Goal: Task Accomplishment & Management: Use online tool/utility

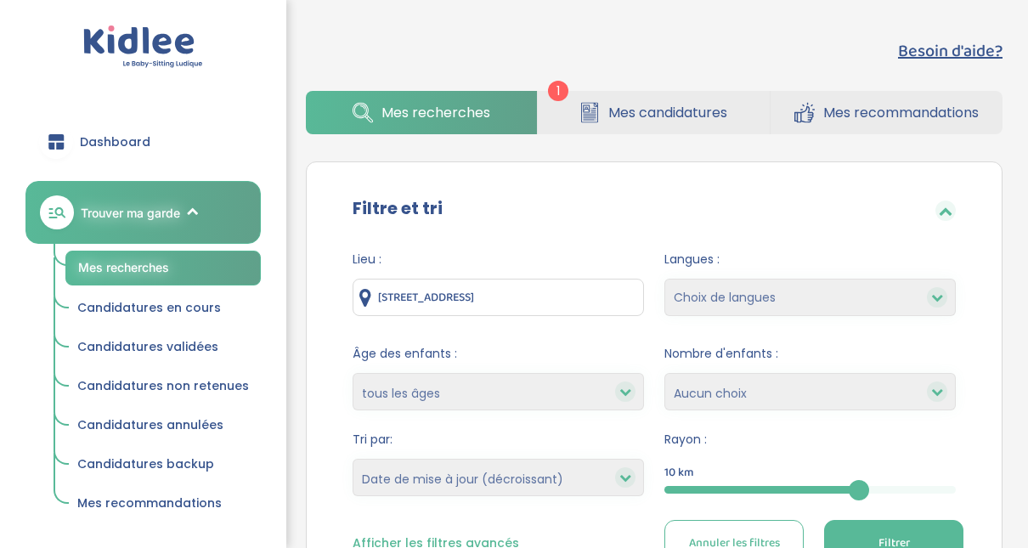
select select "updated_at_desc"
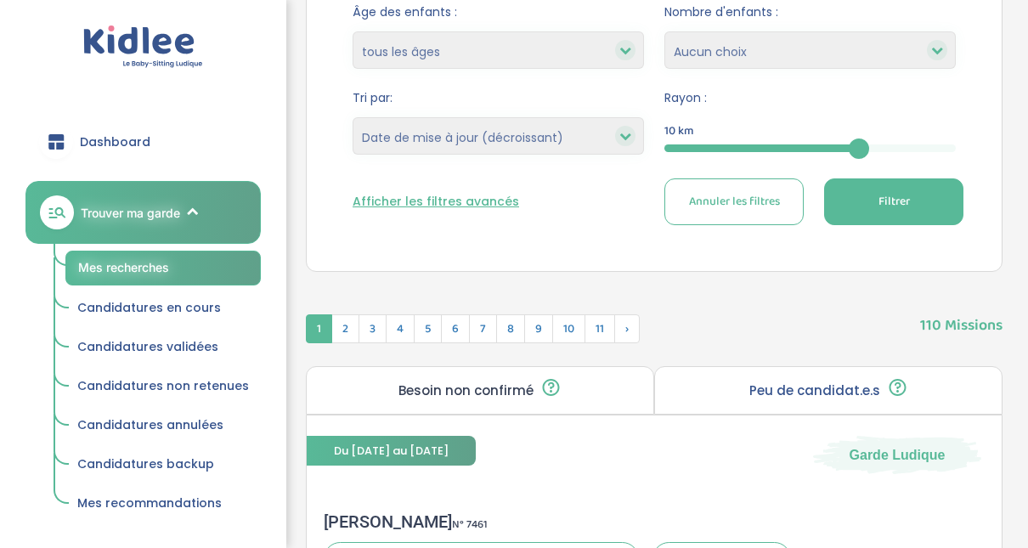
scroll to position [428, 0]
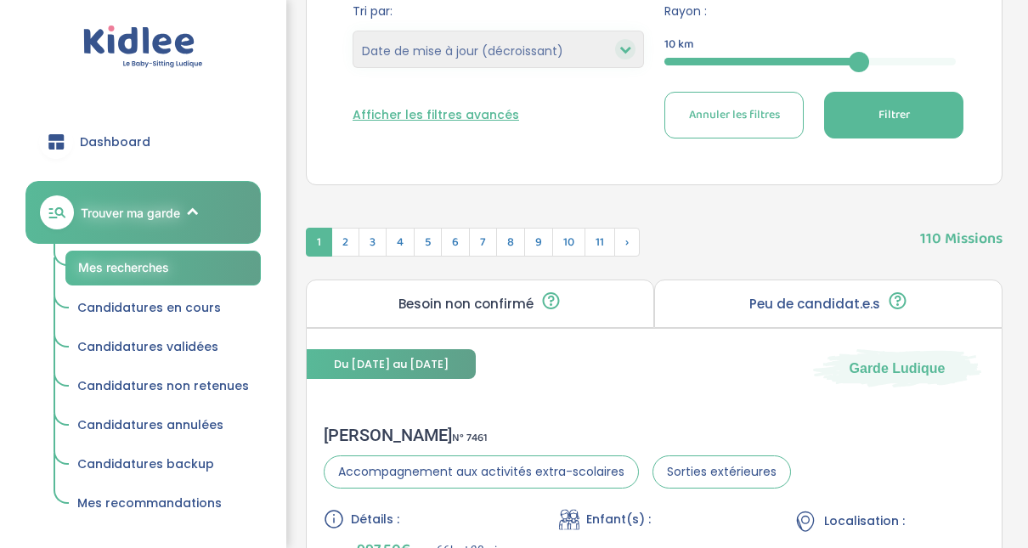
click at [754, 55] on div "10" at bounding box center [810, 62] width 291 height 20
click at [880, 116] on span "Filtrer" at bounding box center [894, 115] width 31 height 18
click at [112, 268] on span "Mes recherches" at bounding box center [123, 267] width 91 height 14
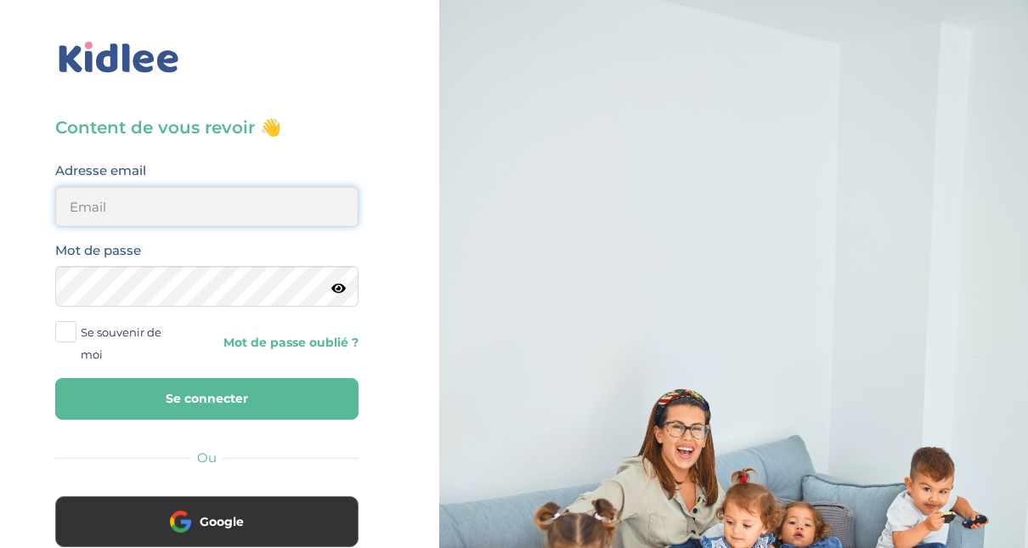
type input "adjoba.hoimian@gmail.com"
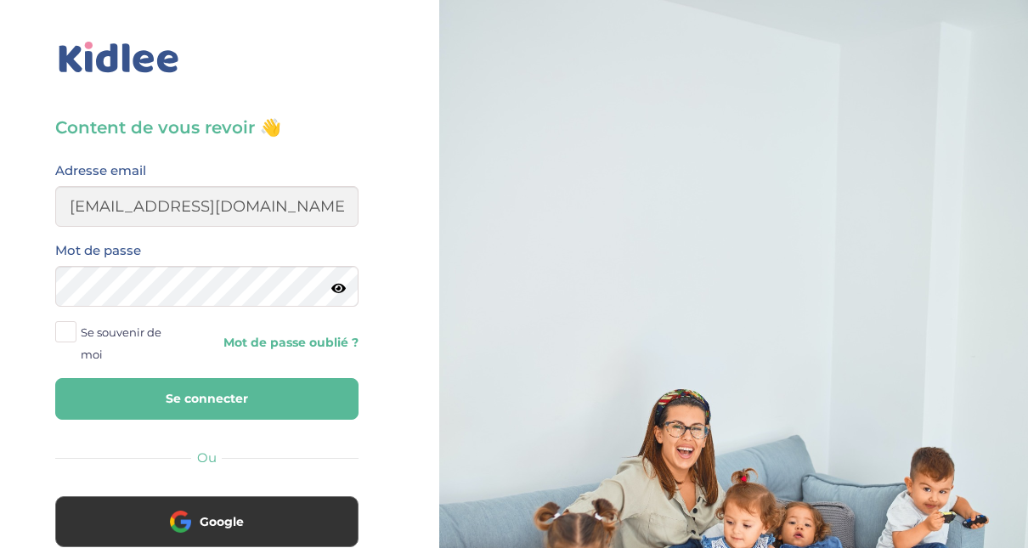
click at [200, 391] on button "Se connecter" at bounding box center [206, 399] width 303 height 42
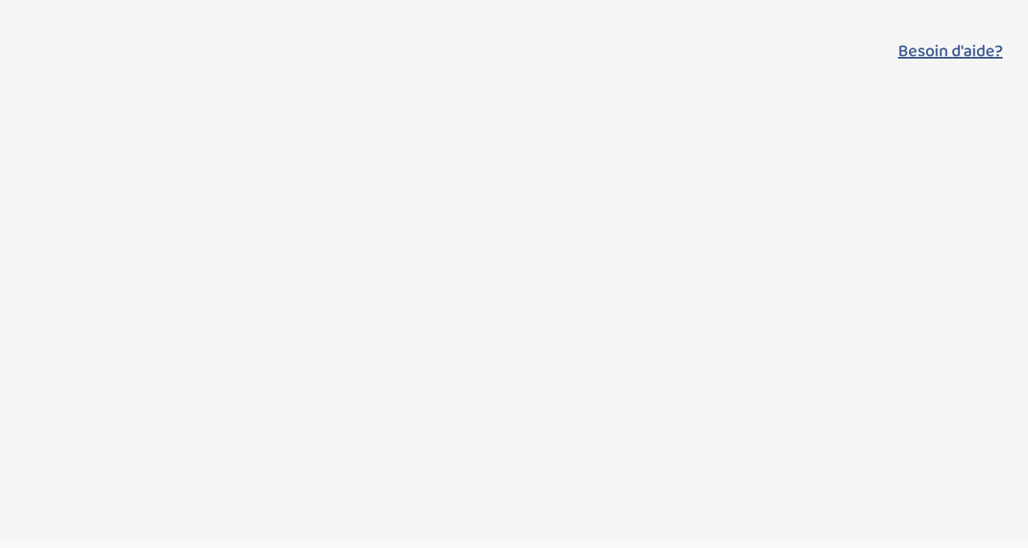
select select "updated_at_desc"
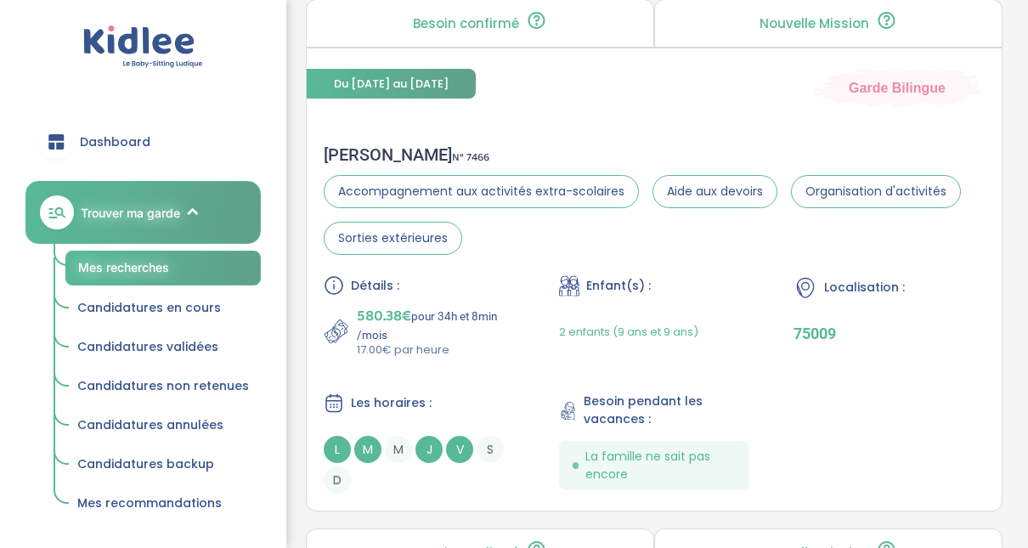
scroll to position [702, 0]
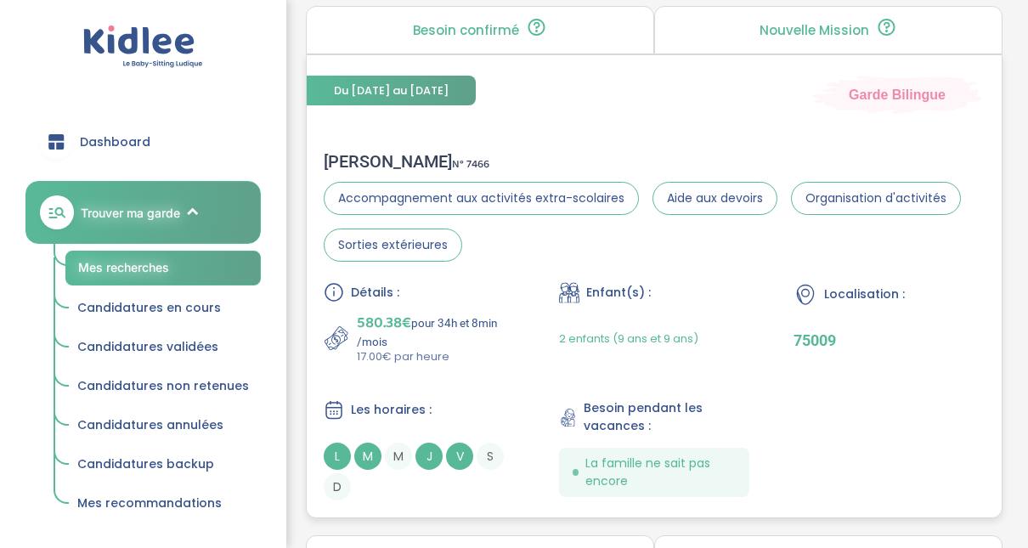
click at [370, 156] on div "Emilie F . N° 7466" at bounding box center [654, 161] width 661 height 20
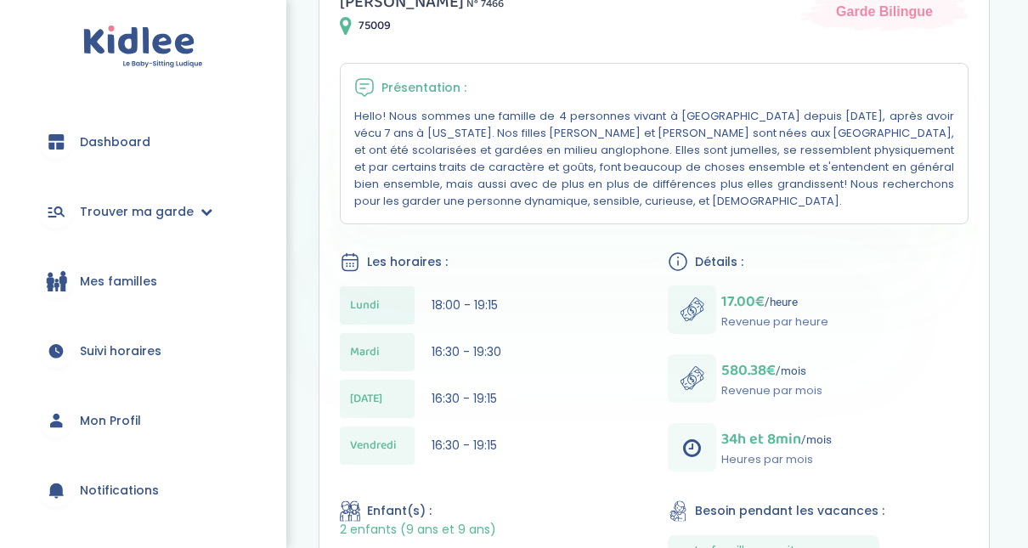
scroll to position [340, 0]
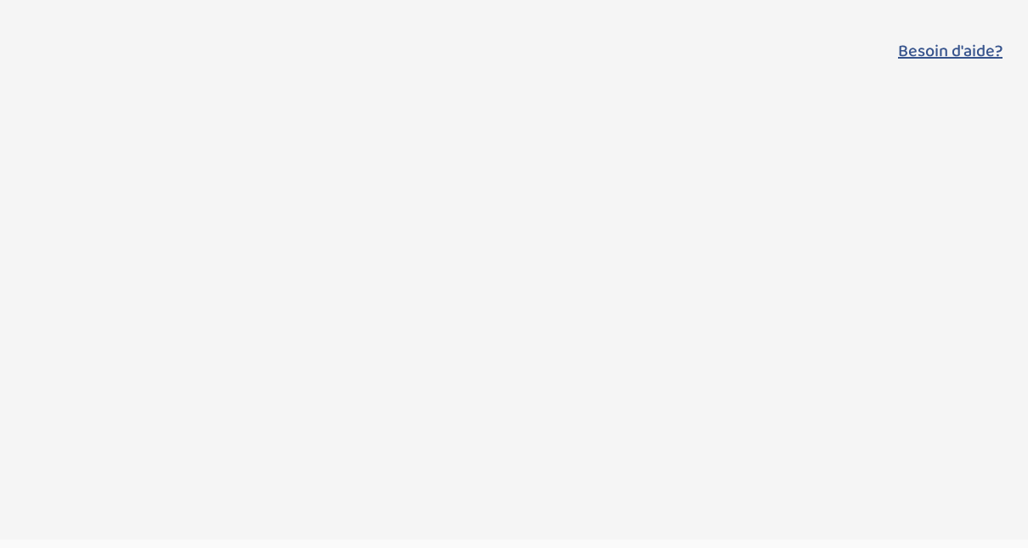
select select "updated_at_desc"
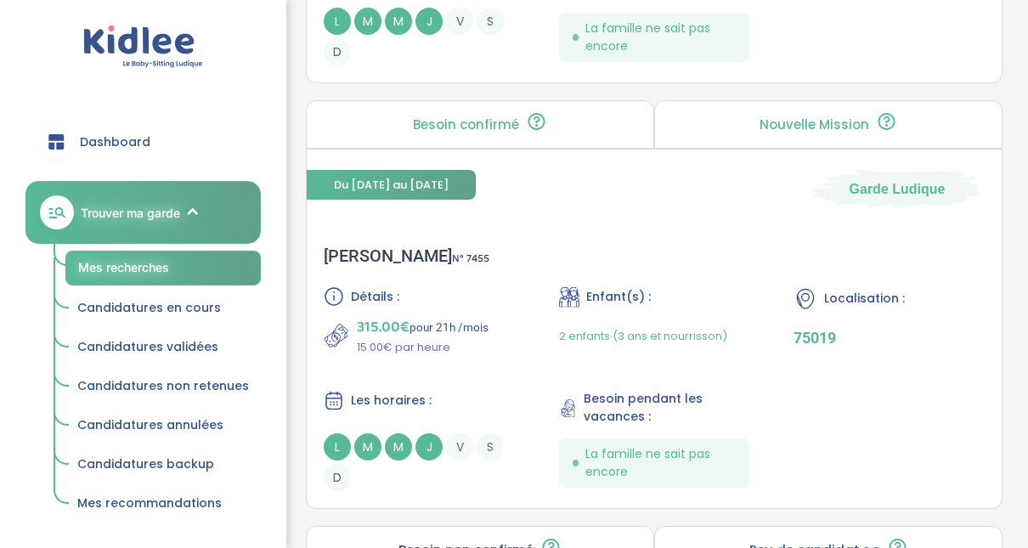
scroll to position [2605, 0]
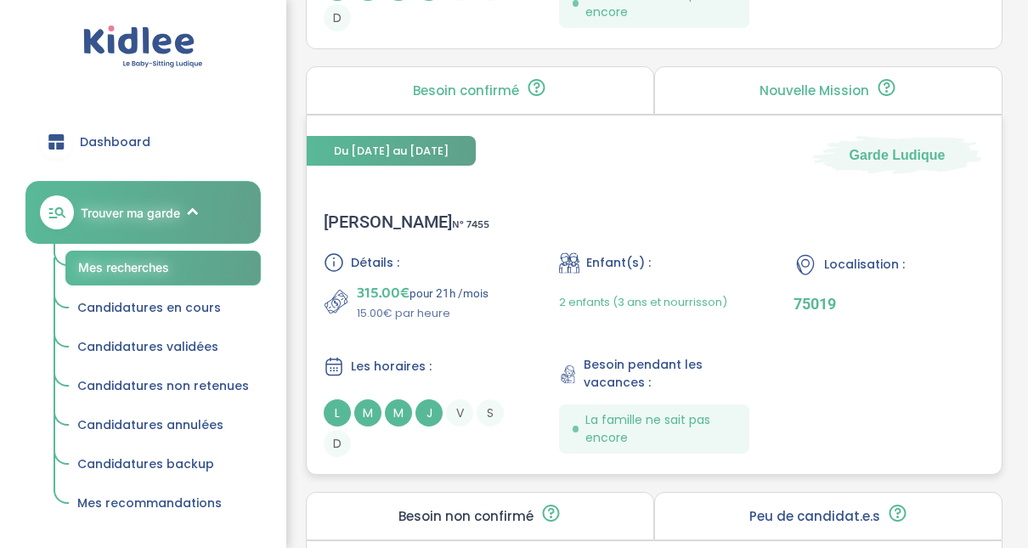
click at [365, 212] on div "Mathilde L . N° 7455" at bounding box center [407, 222] width 166 height 20
